Goal: Task Accomplishment & Management: Manage account settings

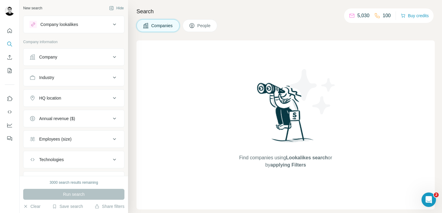
click at [12, 8] on img at bounding box center [10, 11] width 10 height 10
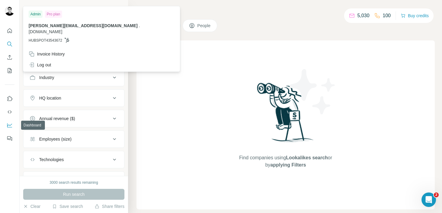
click at [6, 123] on button "Dashboard" at bounding box center [10, 125] width 10 height 11
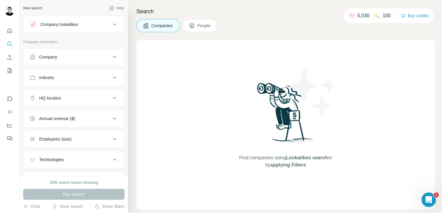
click at [95, 54] on div "Company" at bounding box center [70, 57] width 81 height 6
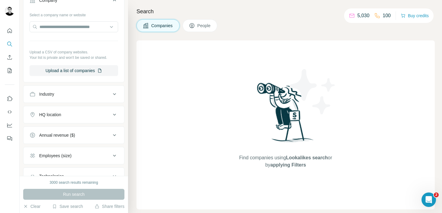
scroll to position [57, 0]
click at [83, 92] on div "Industry" at bounding box center [70, 94] width 81 height 6
click at [81, 115] on div at bounding box center [74, 109] width 89 height 12
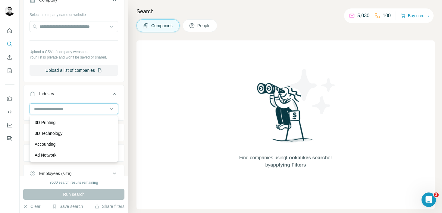
click at [83, 110] on input at bounding box center [70, 108] width 74 height 7
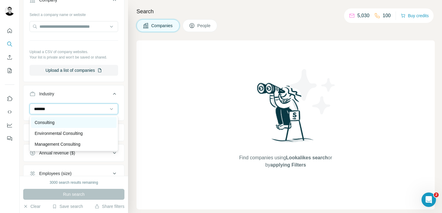
type input "*******"
click at [72, 125] on div "Consulting" at bounding box center [74, 122] width 78 height 6
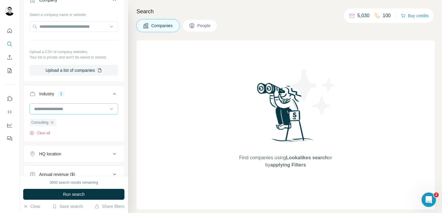
click at [78, 111] on input at bounding box center [70, 108] width 74 height 7
click at [77, 111] on input at bounding box center [70, 108] width 74 height 7
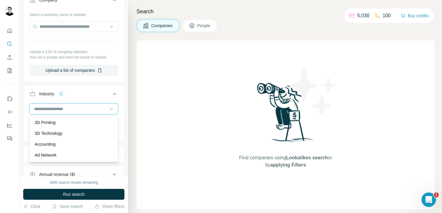
click at [40, 110] on input at bounding box center [70, 108] width 74 height 7
click at [44, 109] on input at bounding box center [70, 108] width 74 height 7
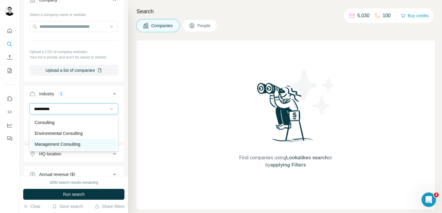
type input "**********"
click at [64, 144] on p "Management Consulting" at bounding box center [58, 144] width 46 height 6
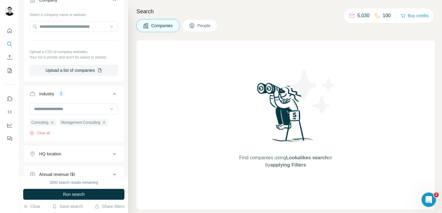
scroll to position [92, 0]
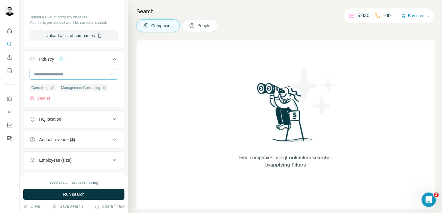
click at [71, 73] on input at bounding box center [70, 74] width 74 height 7
click at [70, 77] on input at bounding box center [70, 74] width 74 height 7
type input "*"
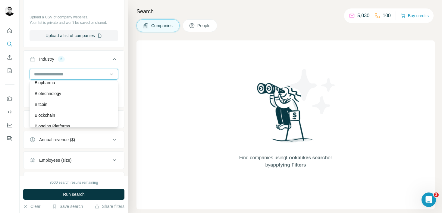
scroll to position [565, 0]
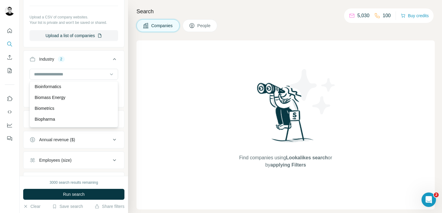
click at [130, 103] on div "Search Companies People Find companies using Lookalikes search or by applying F…" at bounding box center [285, 106] width 314 height 213
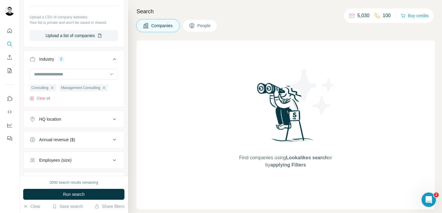
click at [90, 120] on div "HQ location" at bounding box center [70, 119] width 81 height 6
click at [84, 135] on input "text" at bounding box center [74, 134] width 89 height 11
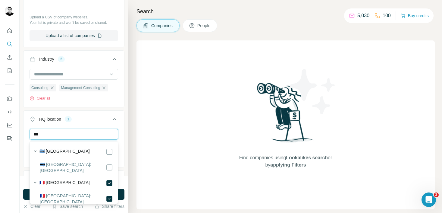
click at [88, 137] on input "***" at bounding box center [74, 134] width 89 height 11
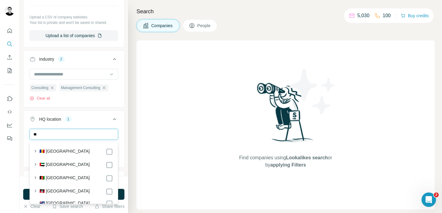
type input "*"
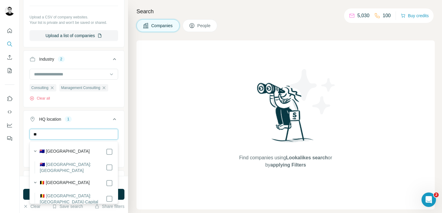
type input "*"
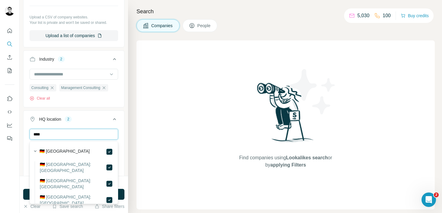
click at [86, 134] on input "****" at bounding box center [74, 134] width 89 height 11
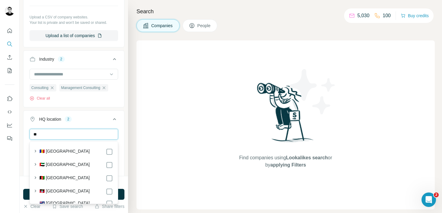
type input "*"
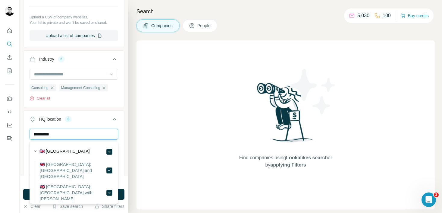
click at [85, 131] on input "**********" at bounding box center [74, 134] width 89 height 11
click at [56, 135] on input "**********" at bounding box center [74, 134] width 89 height 11
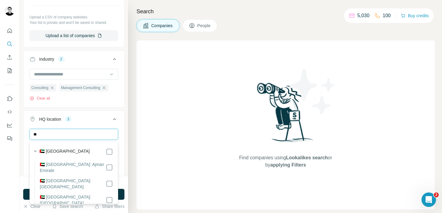
type input "*"
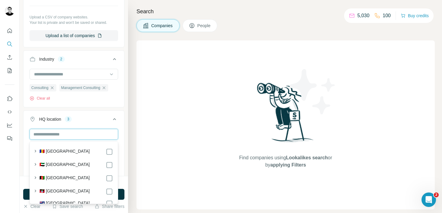
click at [70, 134] on input "text" at bounding box center [74, 134] width 89 height 11
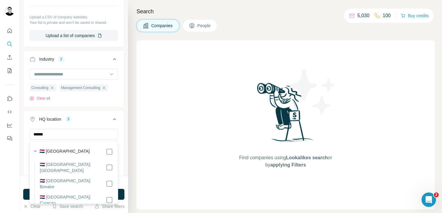
click at [91, 133] on input "******" at bounding box center [74, 134] width 89 height 11
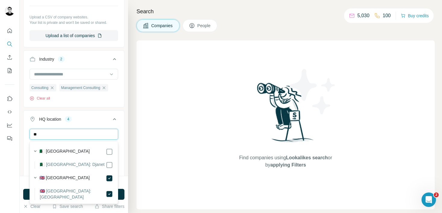
type input "*"
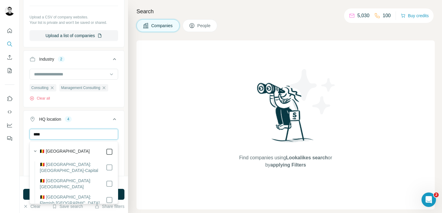
type input "****"
click at [111, 155] on icon at bounding box center [109, 151] width 7 height 7
click at [126, 119] on div "New search Hide Company lookalikes Company information Company Select a company…" at bounding box center [74, 88] width 108 height 176
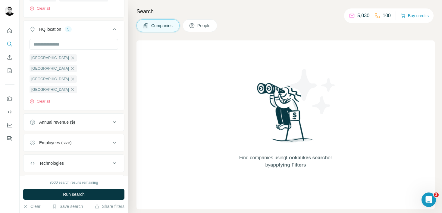
scroll to position [182, 0]
click at [95, 139] on div "Employees (size)" at bounding box center [70, 142] width 81 height 6
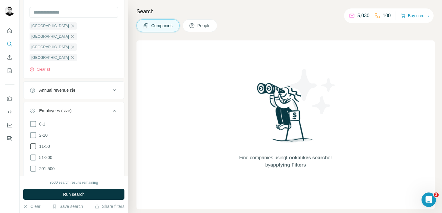
scroll to position [214, 0]
click at [33, 131] on icon at bounding box center [33, 134] width 7 height 7
click at [33, 142] on icon at bounding box center [33, 145] width 7 height 7
click at [33, 153] on icon at bounding box center [33, 156] width 7 height 7
click at [32, 164] on icon at bounding box center [33, 167] width 7 height 7
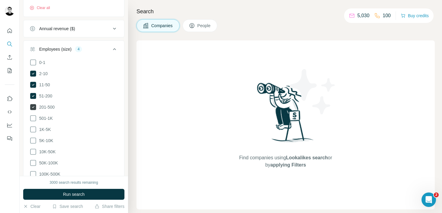
scroll to position [275, 0]
drag, startPoint x: 60, startPoint y: 193, endPoint x: 52, endPoint y: 99, distance: 94.1
click at [51, 102] on div "New search Hide Company lookalikes Company information Company Select a company…" at bounding box center [74, 106] width 108 height 213
click at [69, 189] on button "Run search" at bounding box center [73, 194] width 101 height 11
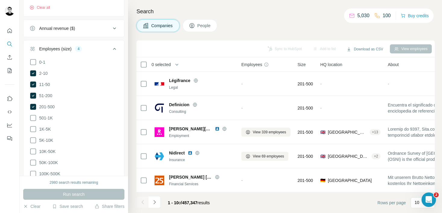
click at [115, 45] on icon at bounding box center [114, 48] width 7 height 7
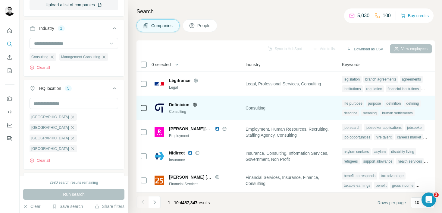
scroll to position [0, 0]
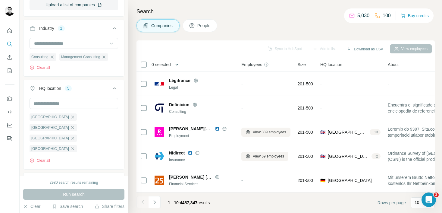
click at [176, 67] on icon "button" at bounding box center [177, 64] width 6 height 6
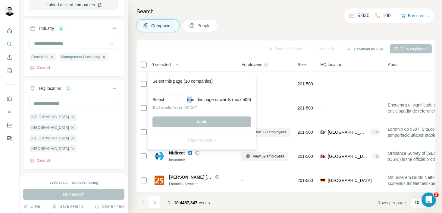
drag, startPoint x: 192, startPoint y: 98, endPoint x: 258, endPoint y: 100, distance: 65.1
click at [255, 100] on div "Select from this page onwards (max 500) Total results found: 457,347 Apply" at bounding box center [202, 110] width 106 height 43
click at [283, 23] on div "Companies People" at bounding box center [285, 25] width 298 height 13
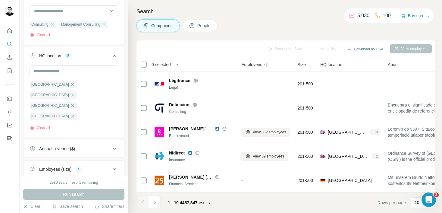
scroll to position [154, 0]
click at [71, 105] on icon "button" at bounding box center [72, 106] width 3 height 3
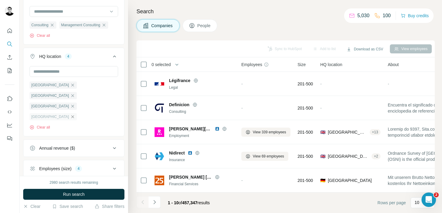
click at [70, 114] on icon "button" at bounding box center [72, 116] width 5 height 5
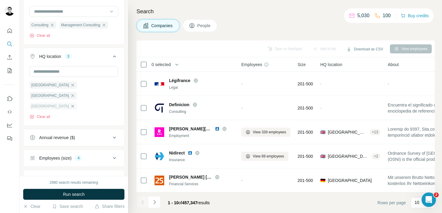
click at [75, 104] on icon "button" at bounding box center [72, 106] width 5 height 5
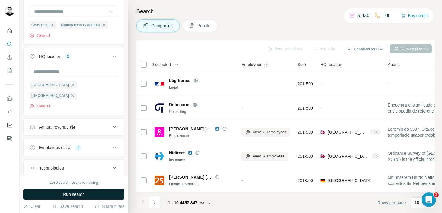
click at [80, 197] on button "Run search" at bounding box center [73, 194] width 101 height 11
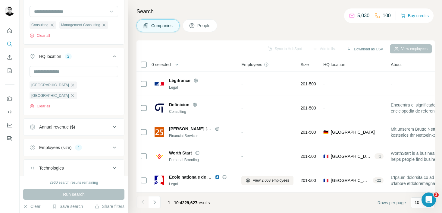
click at [76, 182] on div "2960 search results remaining" at bounding box center [74, 182] width 48 height 5
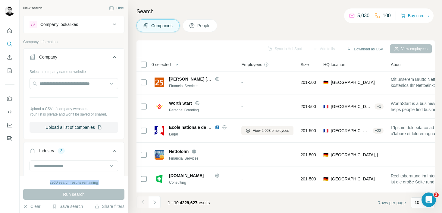
click at [109, 24] on div "Company lookalikes" at bounding box center [70, 24] width 81 height 7
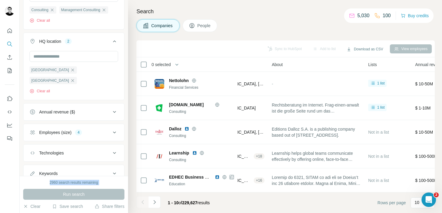
scroll to position [217, 0]
click at [98, 129] on div "Employees (size) 4" at bounding box center [70, 132] width 81 height 6
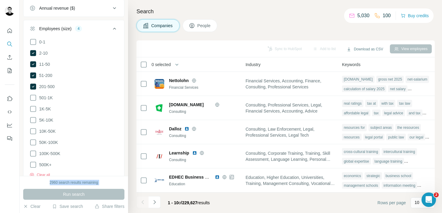
scroll to position [374, 0]
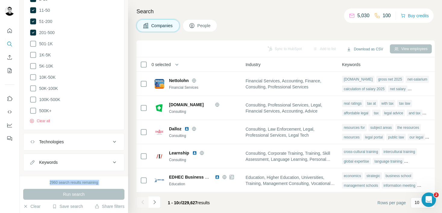
click at [70, 155] on button "Keywords" at bounding box center [73, 162] width 101 height 14
click at [68, 172] on input "text" at bounding box center [68, 177] width 77 height 11
type input "********"
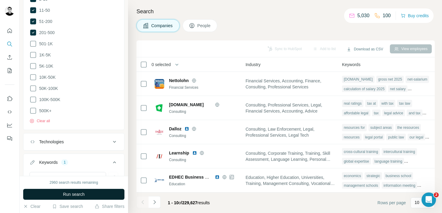
click at [67, 189] on button "Run search" at bounding box center [73, 194] width 101 height 11
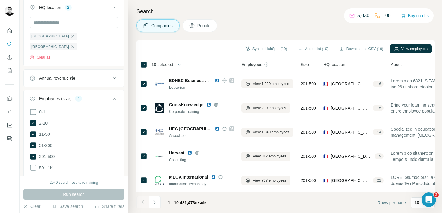
click at [172, 63] on span "10 selected" at bounding box center [163, 64] width 22 height 6
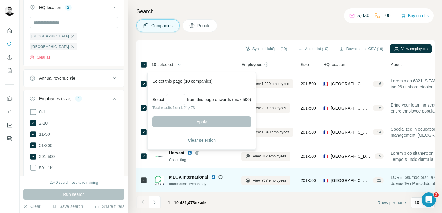
scroll to position [120, 0]
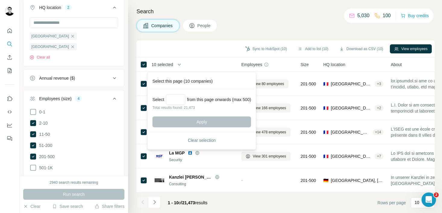
click at [176, 105] on p "Total results found: 21,473" at bounding box center [201, 107] width 98 height 5
click at [176, 102] on input "Select a number (up to 500)" at bounding box center [175, 99] width 19 height 11
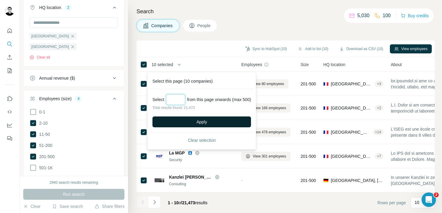
type input "***"
click at [183, 119] on button "Apply" at bounding box center [201, 121] width 98 height 11
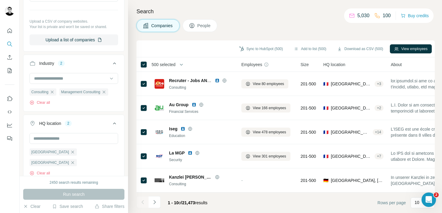
scroll to position [135, 0]
click at [75, 159] on icon "button" at bounding box center [72, 161] width 5 height 5
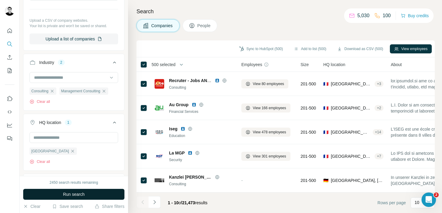
click at [82, 189] on button "Run search" at bounding box center [73, 194] width 101 height 11
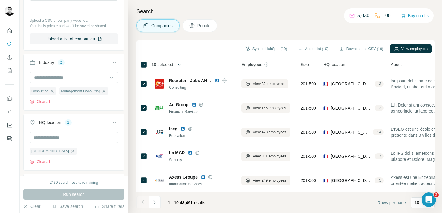
click at [185, 65] on button "button" at bounding box center [179, 64] width 12 height 12
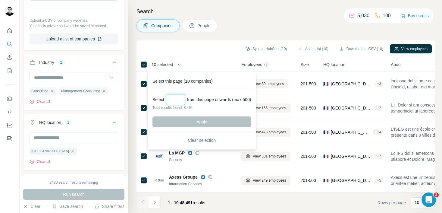
click at [185, 99] on input "Select a number (up to 500)" at bounding box center [175, 99] width 19 height 11
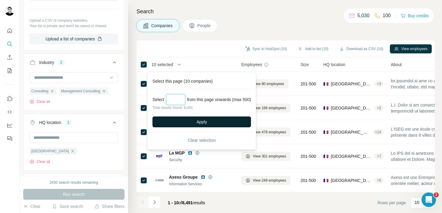
type input "***"
click at [199, 124] on button "Apply" at bounding box center [201, 121] width 98 height 11
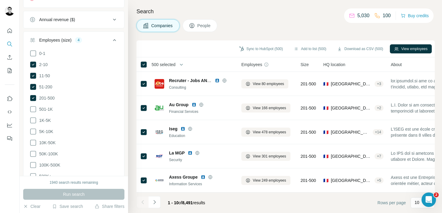
scroll to position [298, 0]
click at [34, 65] on icon at bounding box center [33, 65] width 2 height 2
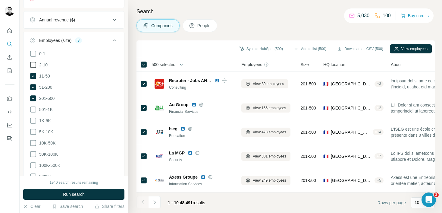
click at [34, 80] on ul "0-1 2-10 11-50 51-200 201-500 501-1K 1K-5K 5K-10K 10K-50K 50K-100K 100K-500K 50…" at bounding box center [74, 115] width 89 height 130
click at [34, 77] on icon at bounding box center [33, 76] width 6 height 6
click at [34, 87] on icon at bounding box center [33, 87] width 6 height 6
click at [67, 190] on button "Run search" at bounding box center [73, 194] width 101 height 11
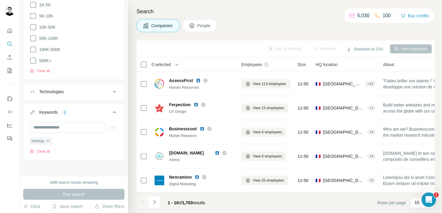
scroll to position [120, 0]
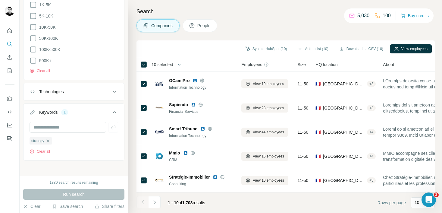
click at [176, 66] on button "button" at bounding box center [179, 64] width 12 height 12
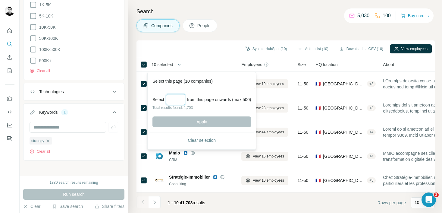
click at [174, 94] on input "Select a number (up to 500)" at bounding box center [175, 99] width 19 height 11
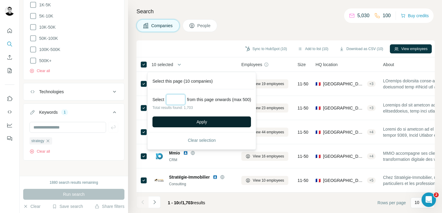
type input "***"
click at [195, 117] on button "Apply" at bounding box center [201, 121] width 98 height 11
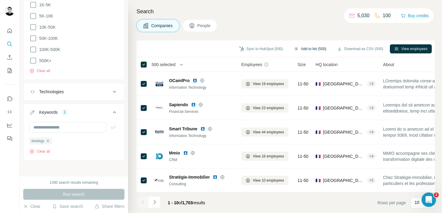
click at [309, 50] on button "Add to list (500)" at bounding box center [309, 48] width 41 height 9
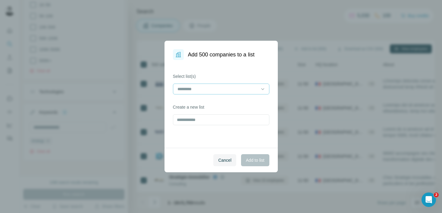
click at [248, 85] on div at bounding box center [217, 89] width 81 height 10
click at [201, 90] on input at bounding box center [217, 89] width 81 height 7
click at [199, 121] on input "text" at bounding box center [221, 119] width 96 height 11
click at [204, 121] on input "text" at bounding box center [221, 119] width 96 height 11
type input "*********"
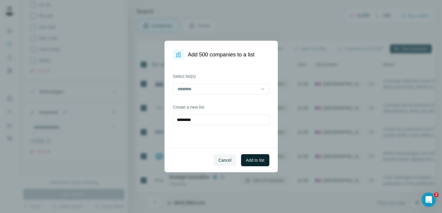
click at [258, 165] on button "Add to list" at bounding box center [255, 160] width 28 height 12
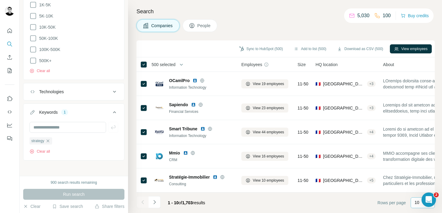
click at [414, 204] on p "10" at bounding box center [416, 202] width 5 height 6
click at [420, 157] on p "60" at bounding box center [418, 156] width 5 height 6
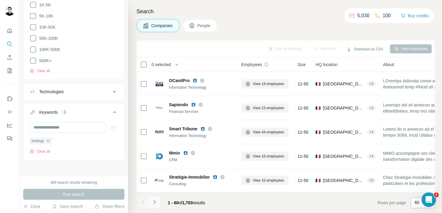
click at [157, 202] on icon "Navigate to next page" at bounding box center [155, 202] width 6 height 6
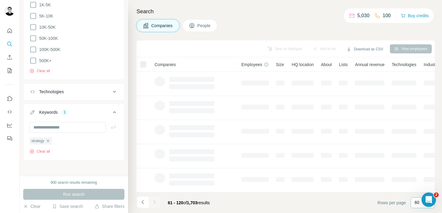
click at [157, 202] on icon "Navigate to next page" at bounding box center [155, 202] width 6 height 6
click at [157, 202] on div at bounding box center [154, 202] width 12 height 12
click at [157, 202] on icon "Navigate to next page" at bounding box center [155, 202] width 6 height 6
click at [157, 203] on button "Navigate to next page" at bounding box center [154, 202] width 12 height 12
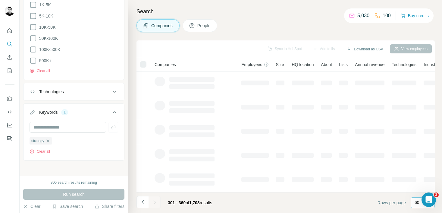
click at [157, 203] on button "Navigate to next page" at bounding box center [154, 202] width 12 height 12
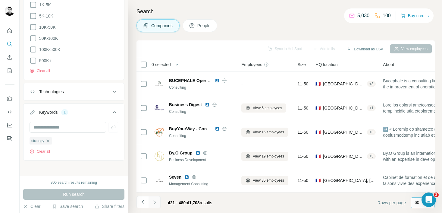
click at [157, 203] on button "Navigate to next page" at bounding box center [154, 202] width 12 height 12
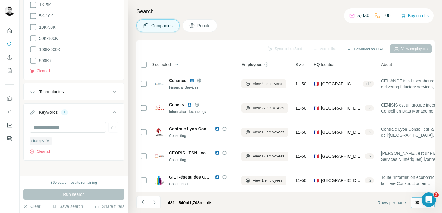
click at [175, 60] on th "0 selected" at bounding box center [184, 64] width 96 height 14
click at [174, 65] on button "button" at bounding box center [177, 64] width 12 height 12
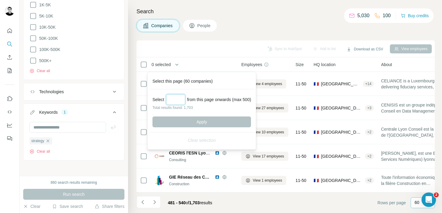
click at [172, 101] on input "Select a number (up to 500)" at bounding box center [175, 99] width 19 height 11
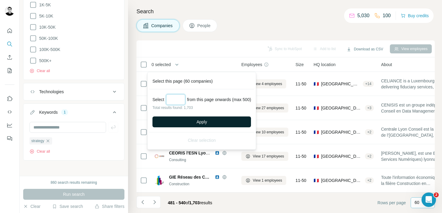
type input "***"
click at [212, 120] on button "Apply" at bounding box center [201, 121] width 98 height 11
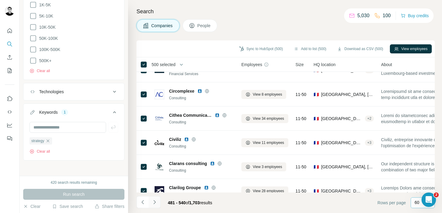
click at [156, 203] on icon "Navigate to next page" at bounding box center [155, 202] width 6 height 6
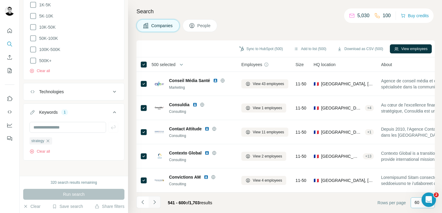
scroll to position [664, 0]
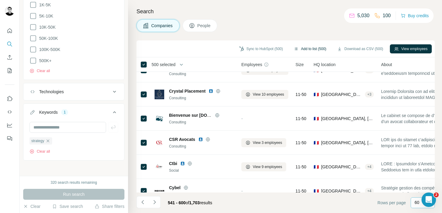
click at [314, 49] on button "Add to list (500)" at bounding box center [309, 48] width 41 height 9
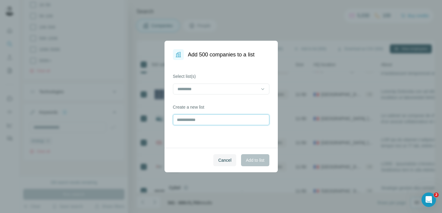
click at [228, 117] on input "text" at bounding box center [221, 119] width 96 height 11
click at [216, 94] on div at bounding box center [217, 89] width 81 height 10
drag, startPoint x: 211, startPoint y: 105, endPoint x: 211, endPoint y: 90, distance: 14.2
click at [211, 91] on body "New search Hide Company lookalikes Find companies similar to one you've success…" at bounding box center [221, 106] width 442 height 213
click at [211, 90] on input at bounding box center [217, 89] width 81 height 7
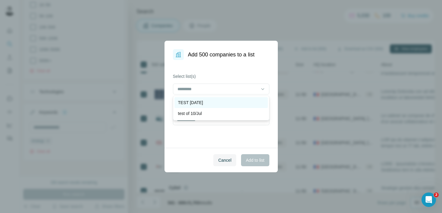
click at [205, 104] on div "TEST [DATE]" at bounding box center [221, 102] width 86 height 6
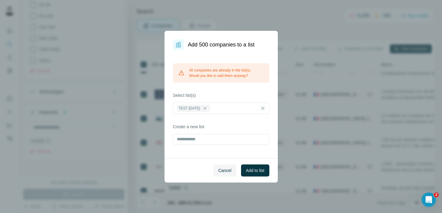
click at [228, 82] on div "40 companies are already in the list(s). Would you like to add them anyway?" at bounding box center [221, 72] width 96 height 19
click at [253, 173] on button "Add to list" at bounding box center [255, 170] width 28 height 12
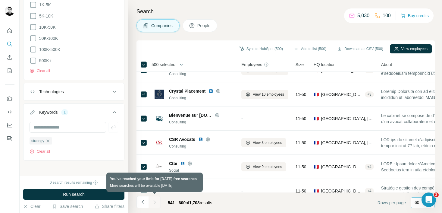
click at [155, 201] on div at bounding box center [154, 202] width 12 height 12
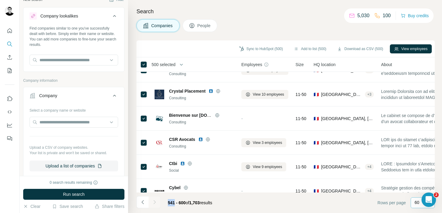
scroll to position [0, 0]
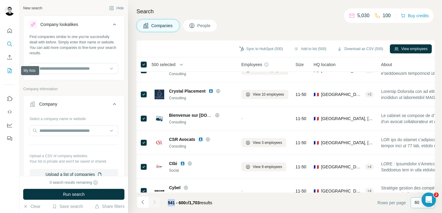
click at [9, 71] on icon "My lists" at bounding box center [10, 70] width 6 height 6
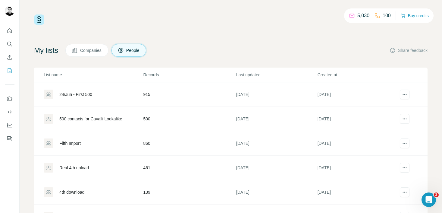
click at [98, 48] on span "Companies" at bounding box center [91, 50] width 22 height 6
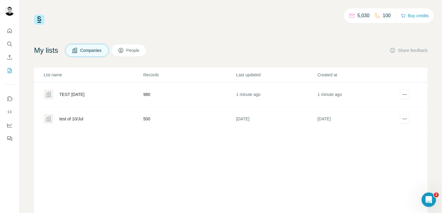
click at [100, 97] on div "TEST [DATE]" at bounding box center [93, 94] width 99 height 10
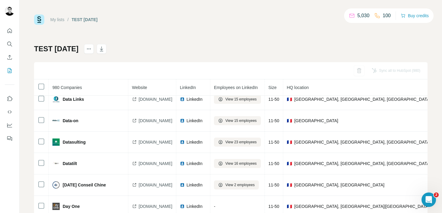
scroll to position [40, 0]
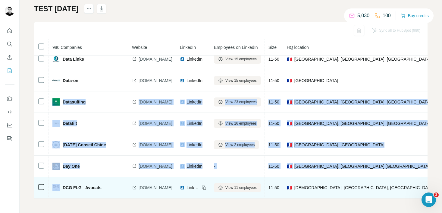
drag, startPoint x: 62, startPoint y: 102, endPoint x: 107, endPoint y: 181, distance: 91.2
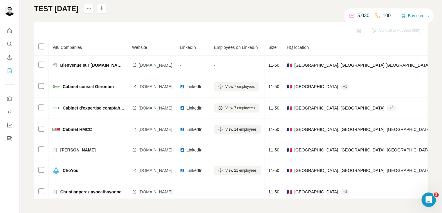
scroll to position [0, 0]
